Goal: Information Seeking & Learning: Find specific fact

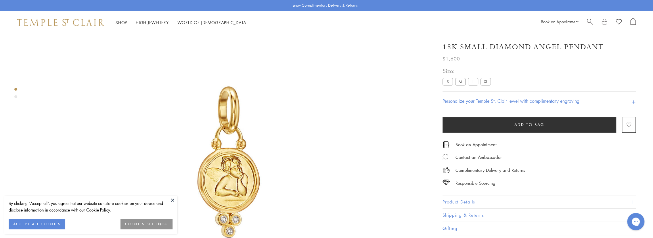
scroll to position [86, 0]
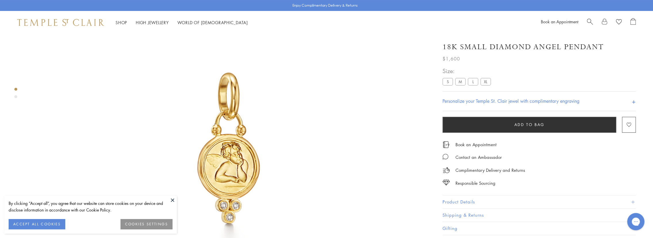
click at [472, 82] on label "L" at bounding box center [473, 81] width 10 height 7
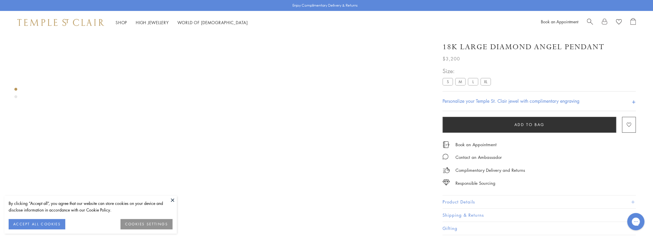
scroll to position [34, 0]
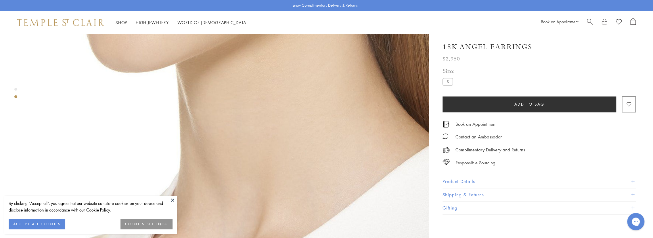
scroll to position [632, 0]
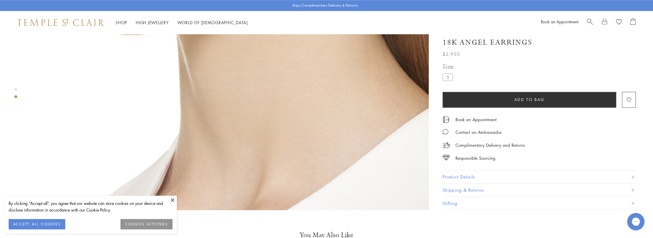
click at [631, 175] on span at bounding box center [632, 176] width 3 height 3
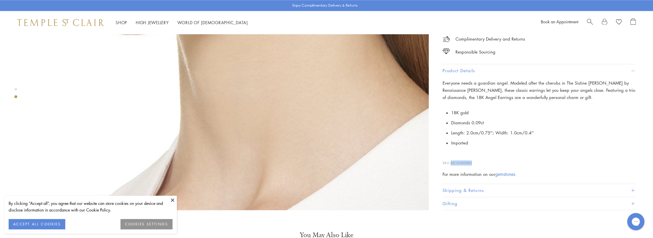
drag, startPoint x: 483, startPoint y: 155, endPoint x: 452, endPoint y: 155, distance: 31.6
click at [452, 155] on p "SKU: AE10-DIGRN" at bounding box center [538, 159] width 193 height 11
copy span "AE10-DIGRN"
